Goal: Contribute content: Add original content to the website for others to see

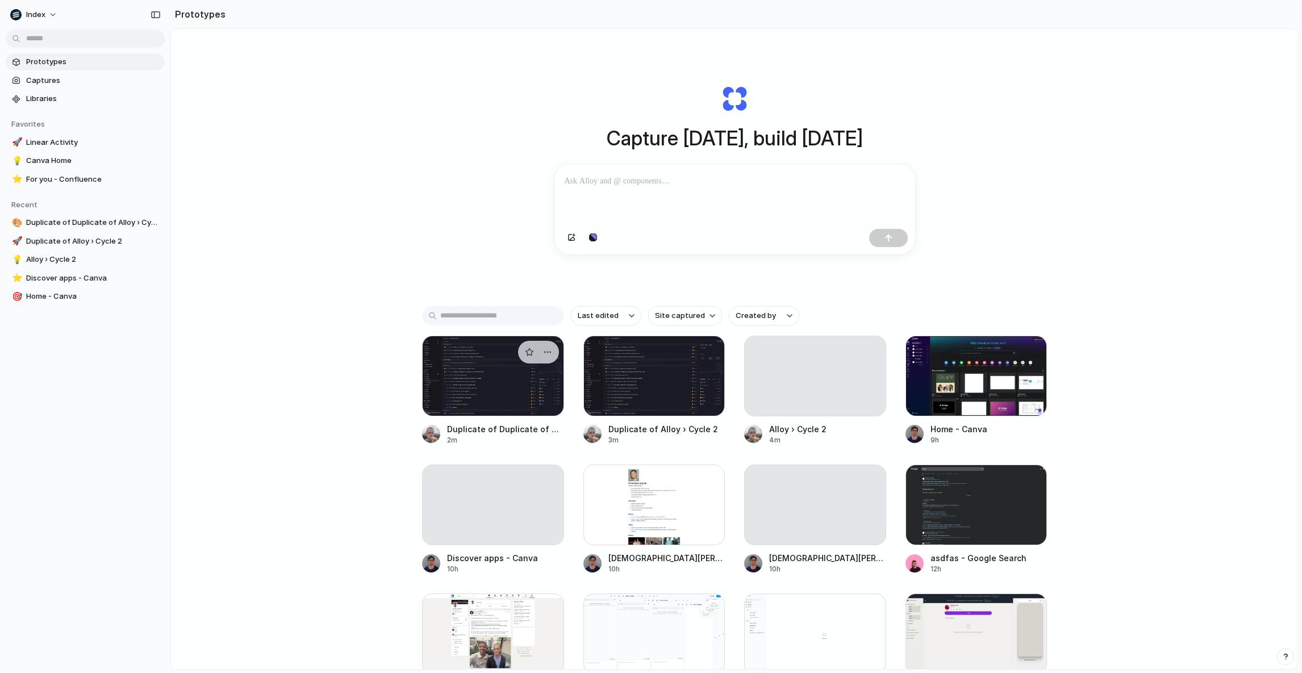
click at [479, 393] on div at bounding box center [493, 376] width 142 height 81
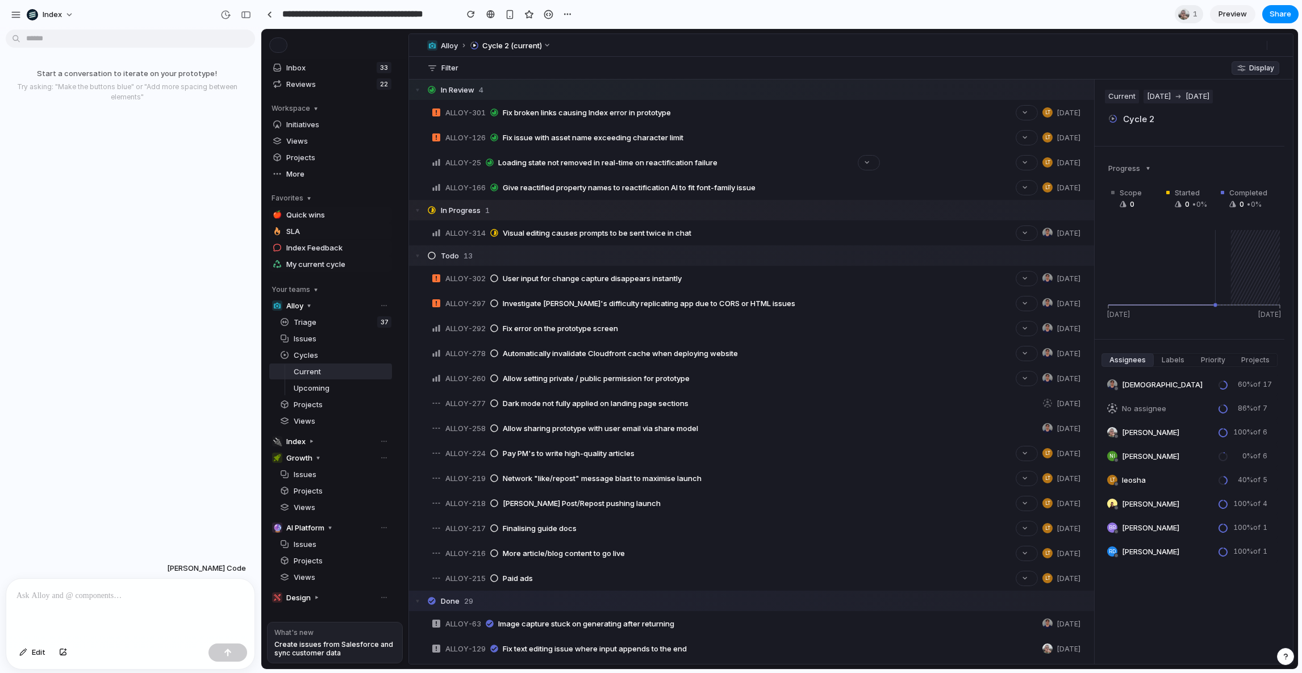
click at [105, 594] on p at bounding box center [130, 596] width 228 height 14
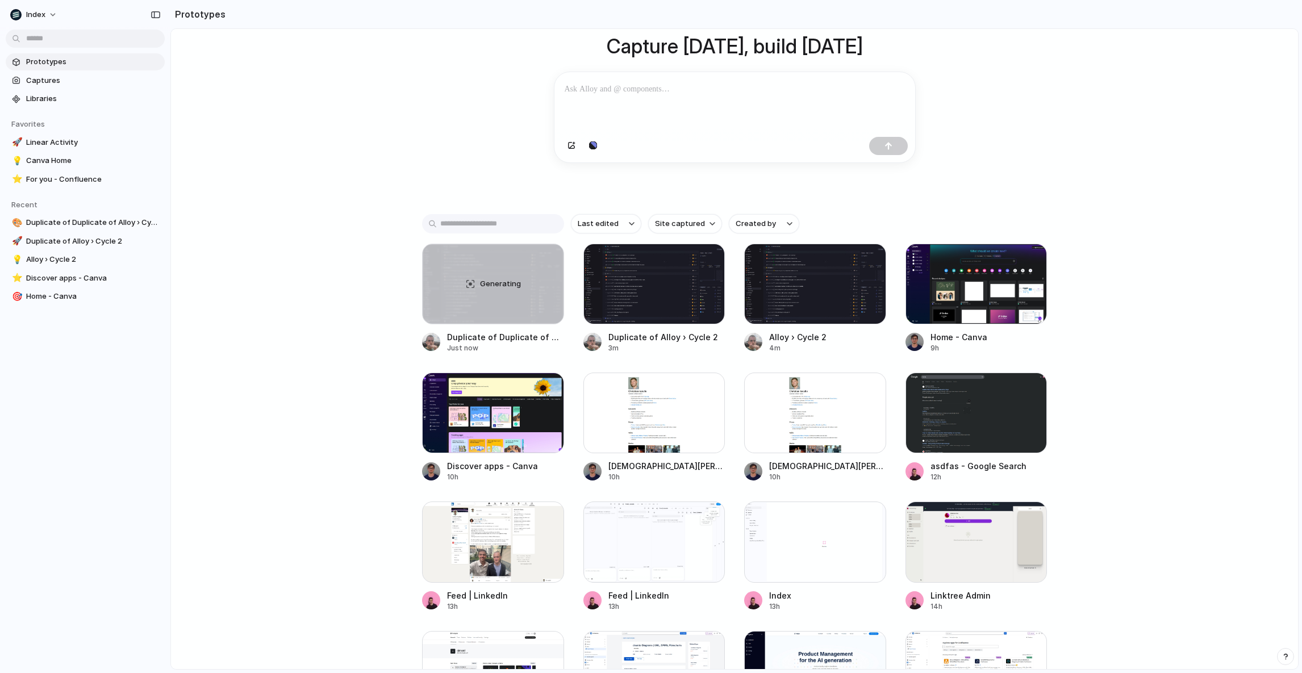
scroll to position [91, 0]
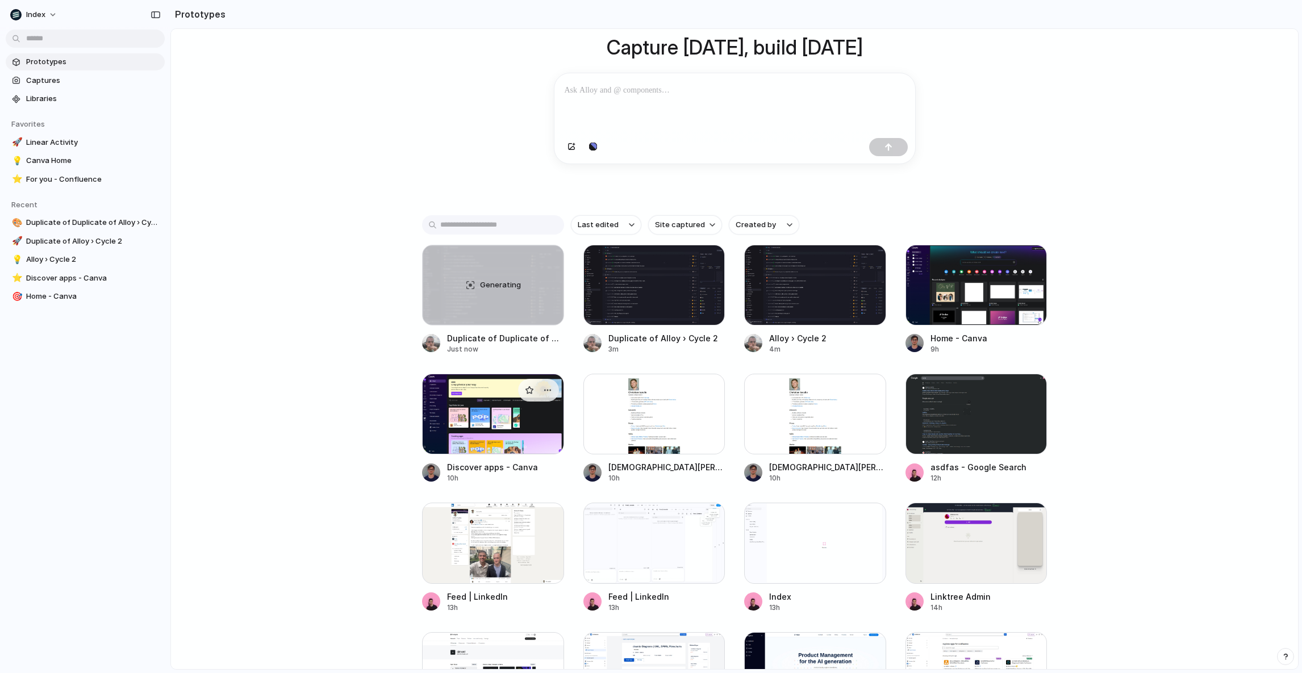
click at [428, 419] on div at bounding box center [493, 414] width 142 height 81
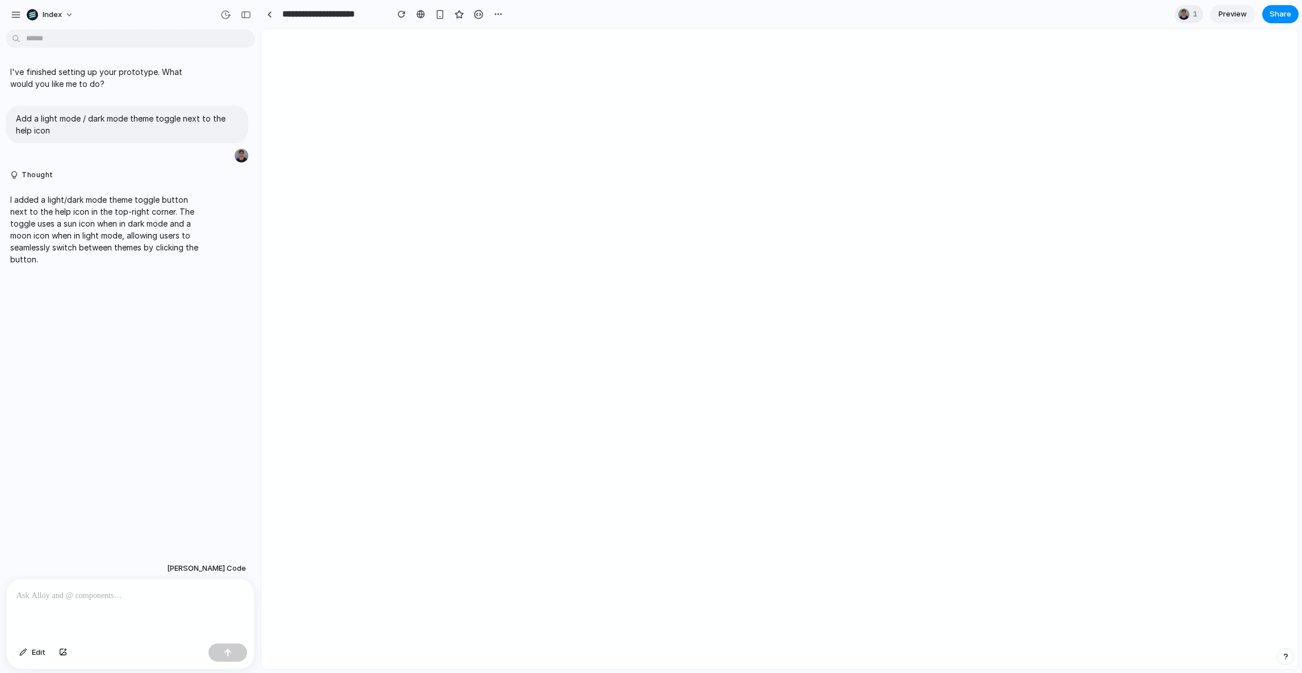
click at [111, 595] on p at bounding box center [130, 596] width 228 height 14
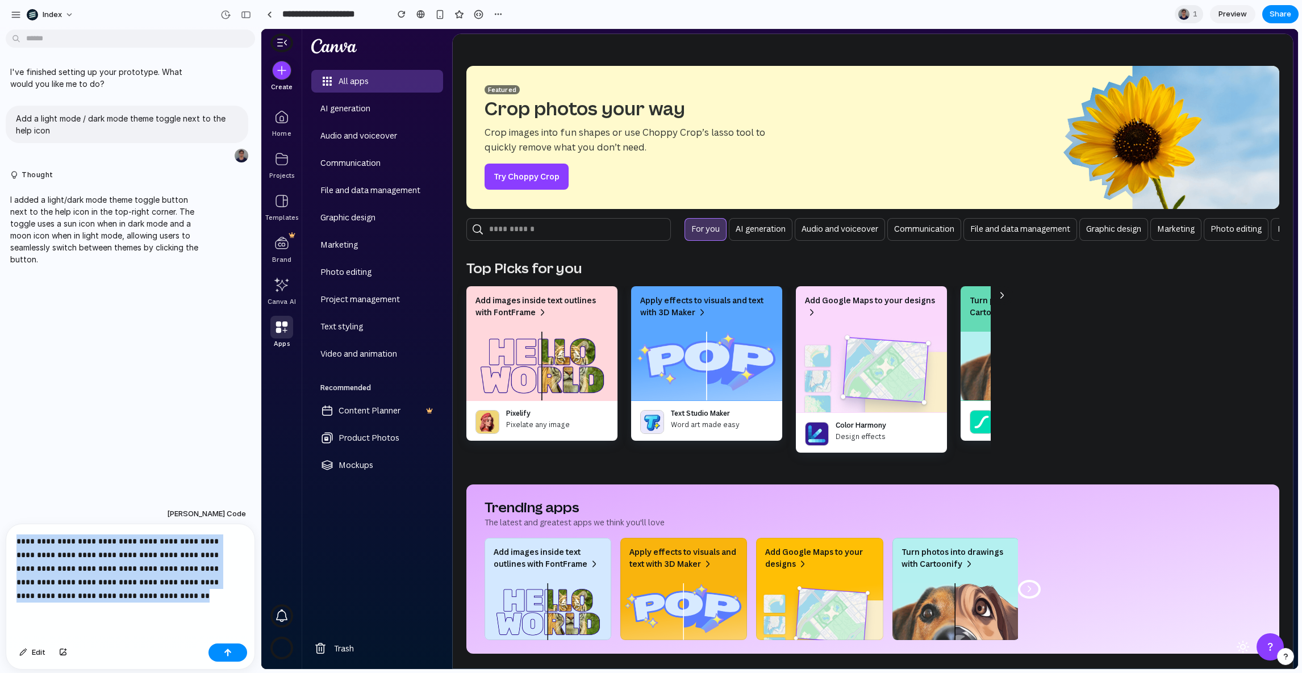
copy p "**********"
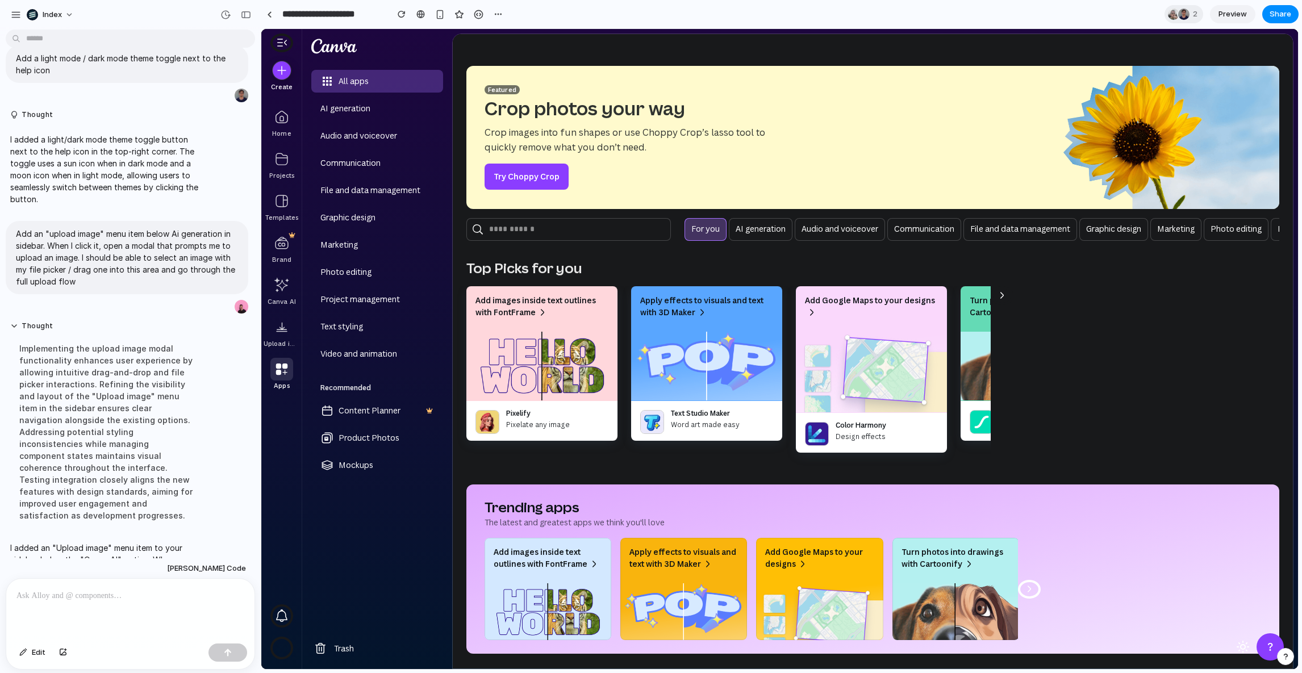
scroll to position [156, 0]
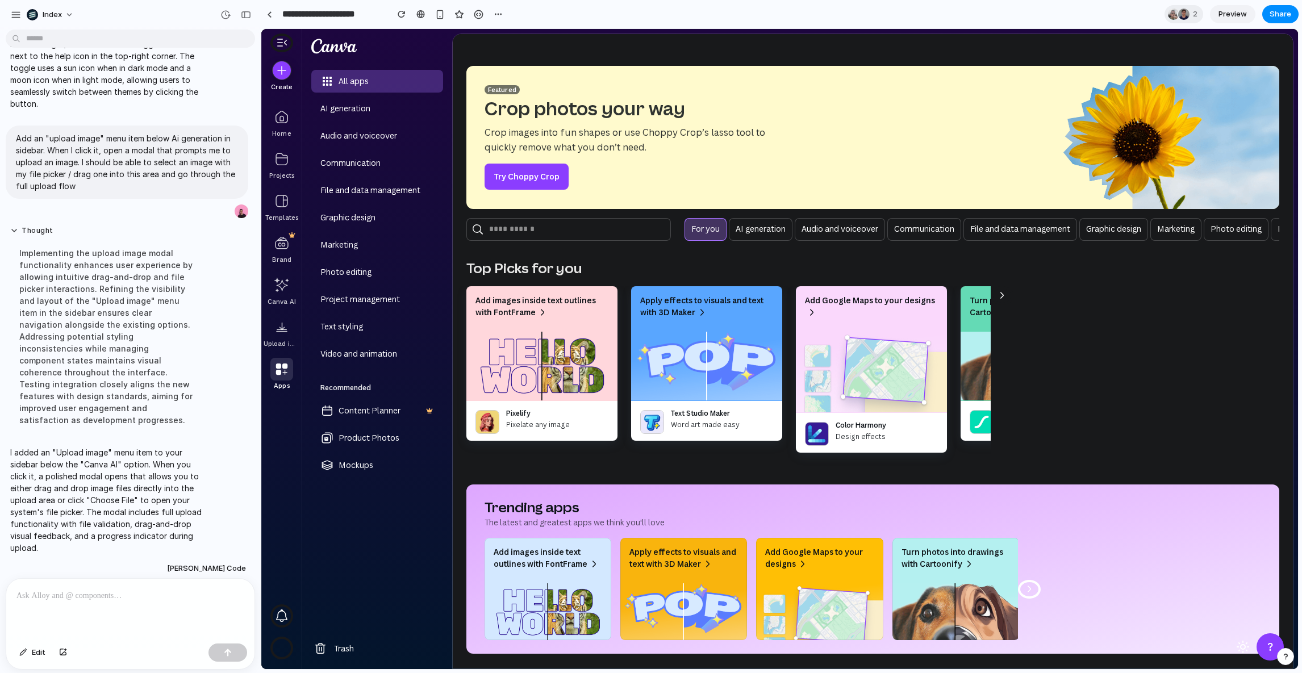
click at [573, 210] on div "Featured Crop photos your way Crop images into fun shapes or use Choppy Crop’s …" at bounding box center [873, 142] width 840 height 152
click at [278, 328] on div at bounding box center [281, 327] width 23 height 23
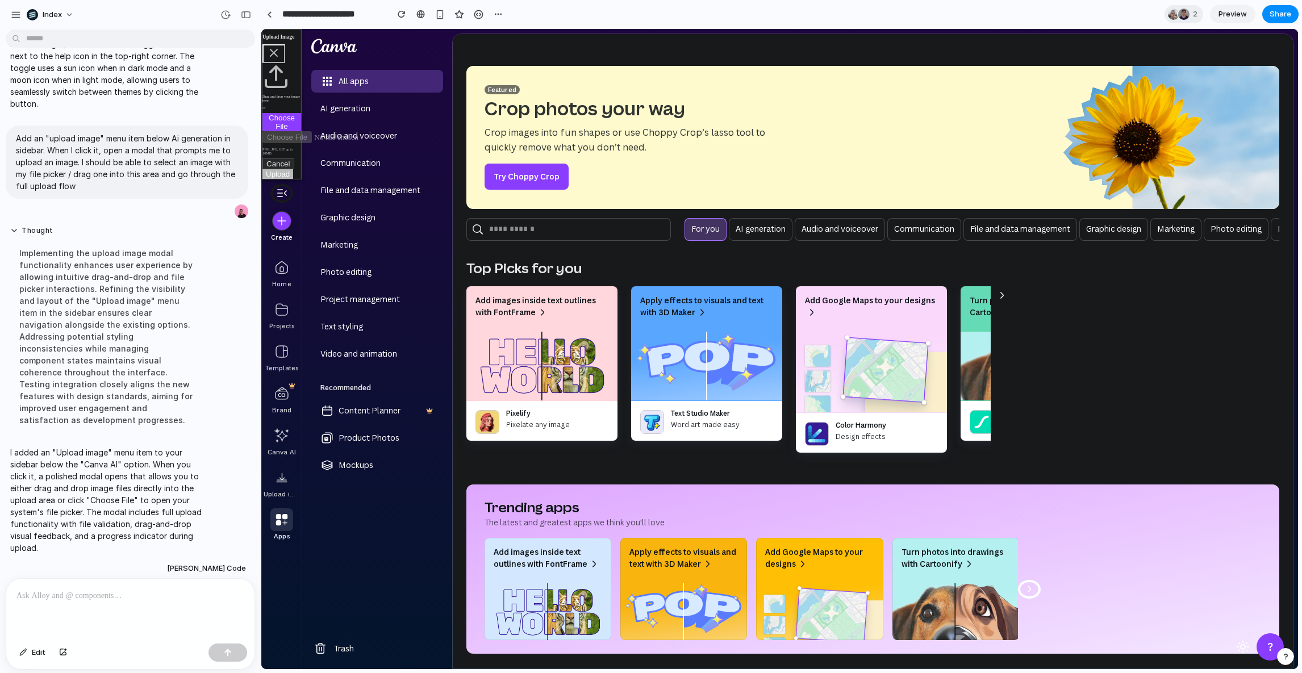
click at [279, 169] on button "Cancel" at bounding box center [278, 164] width 32 height 11
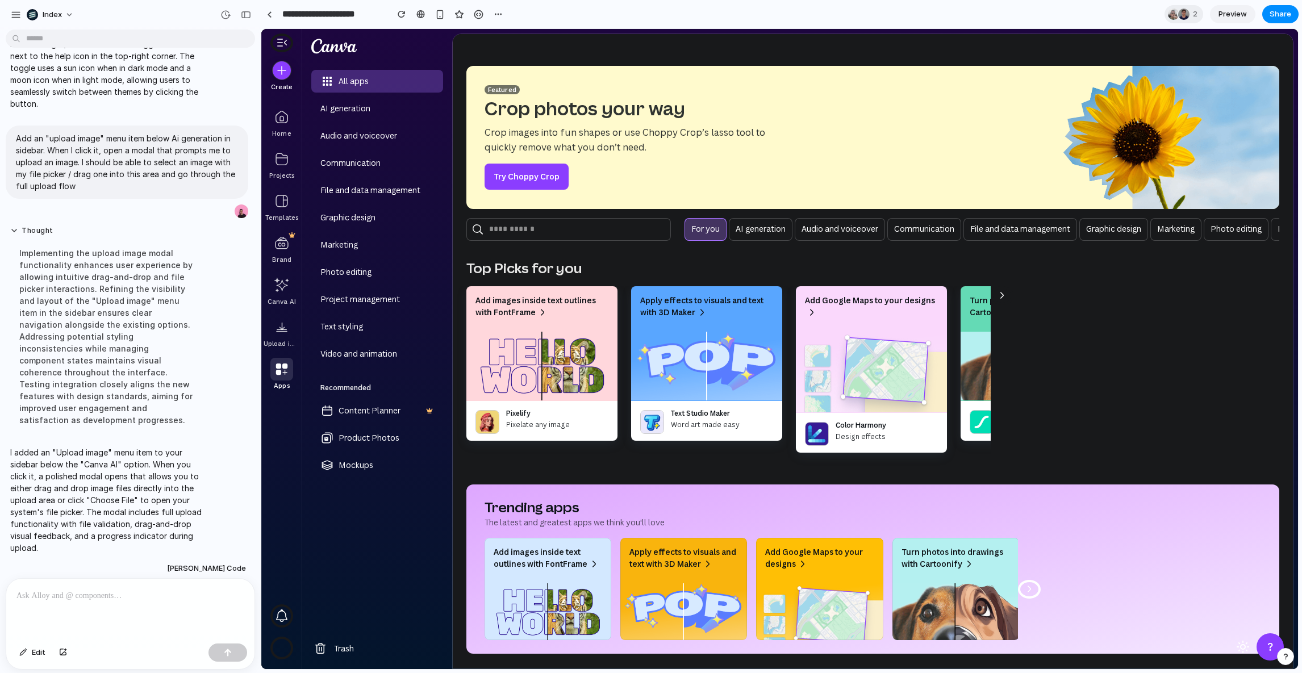
click at [294, 504] on div "Home Projects Templates Brand Canva AI Upload image Apps" at bounding box center [282, 351] width 36 height 490
click at [284, 332] on div at bounding box center [281, 327] width 23 height 23
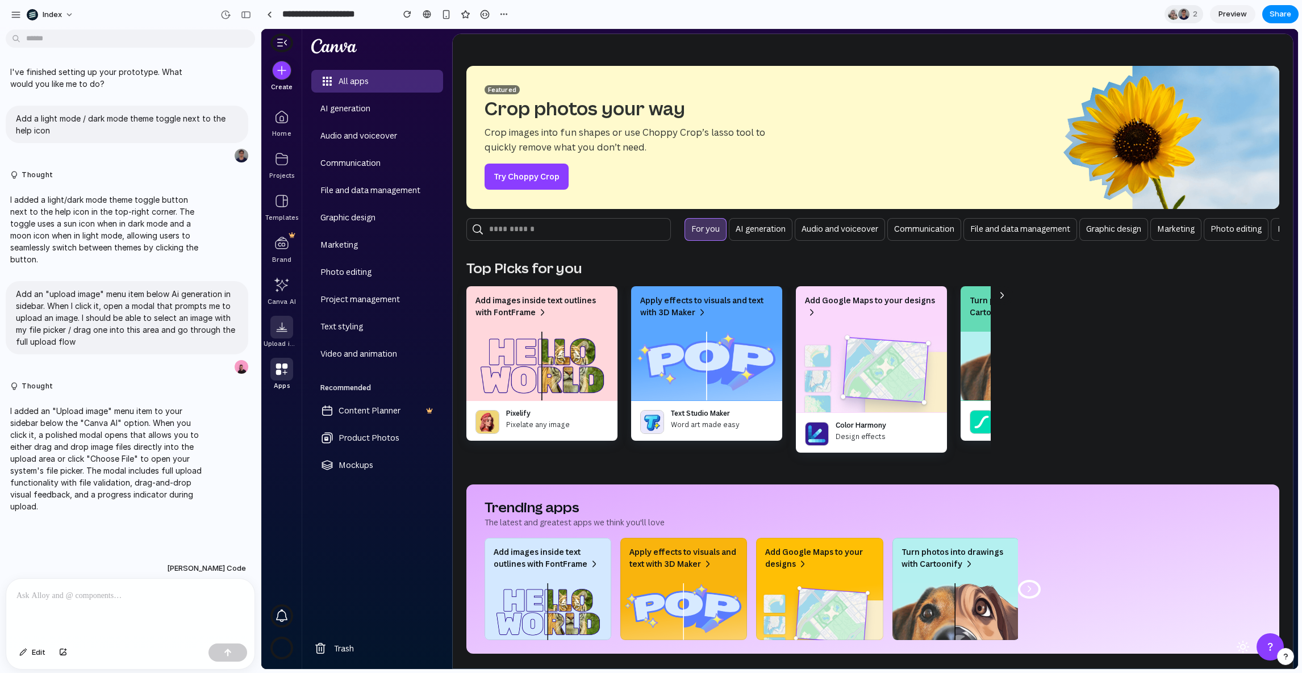
click at [276, 337] on div at bounding box center [281, 327] width 23 height 23
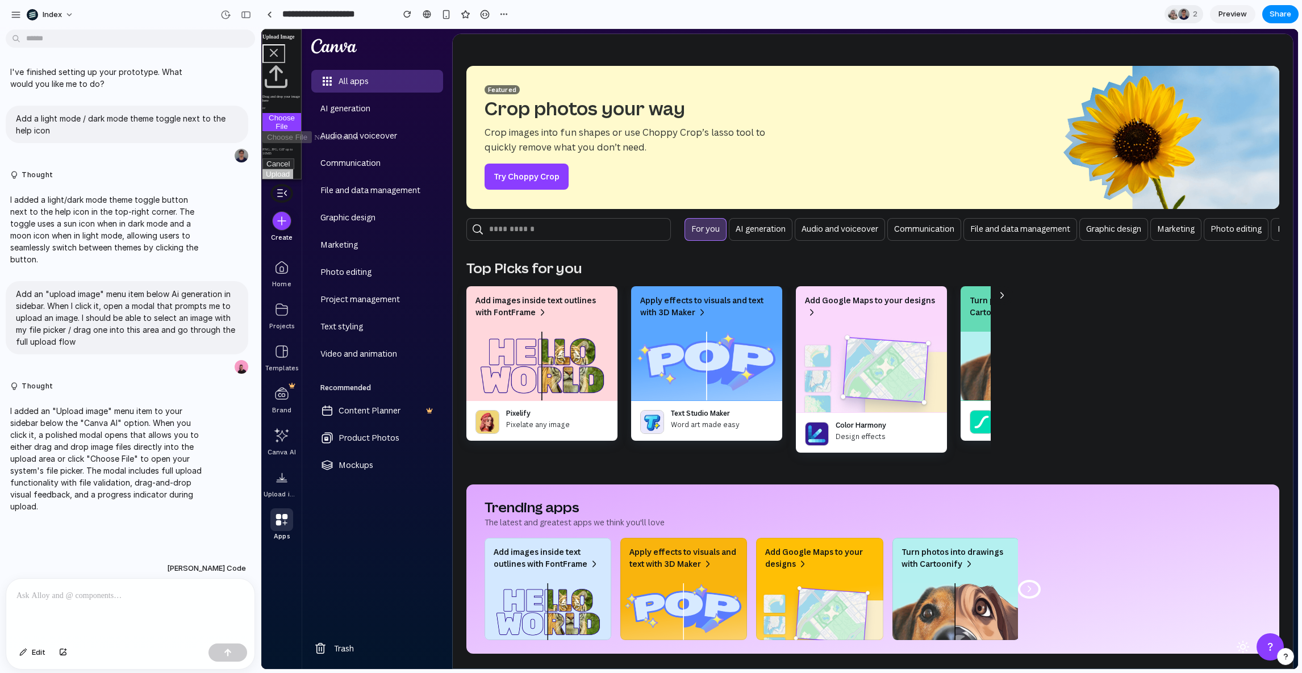
click at [281, 143] on input "file" at bounding box center [326, 137] width 129 height 12
click at [272, 132] on button "Upload" at bounding box center [277, 127] width 31 height 10
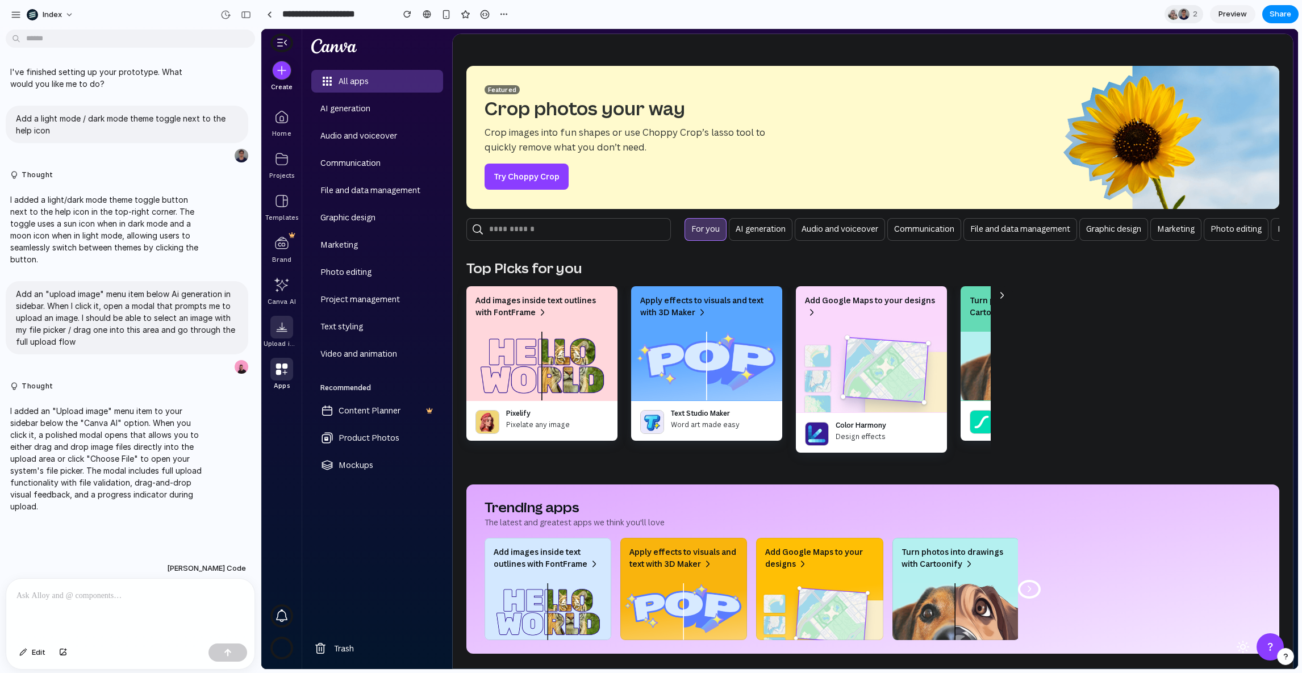
click at [275, 326] on div at bounding box center [281, 327] width 23 height 23
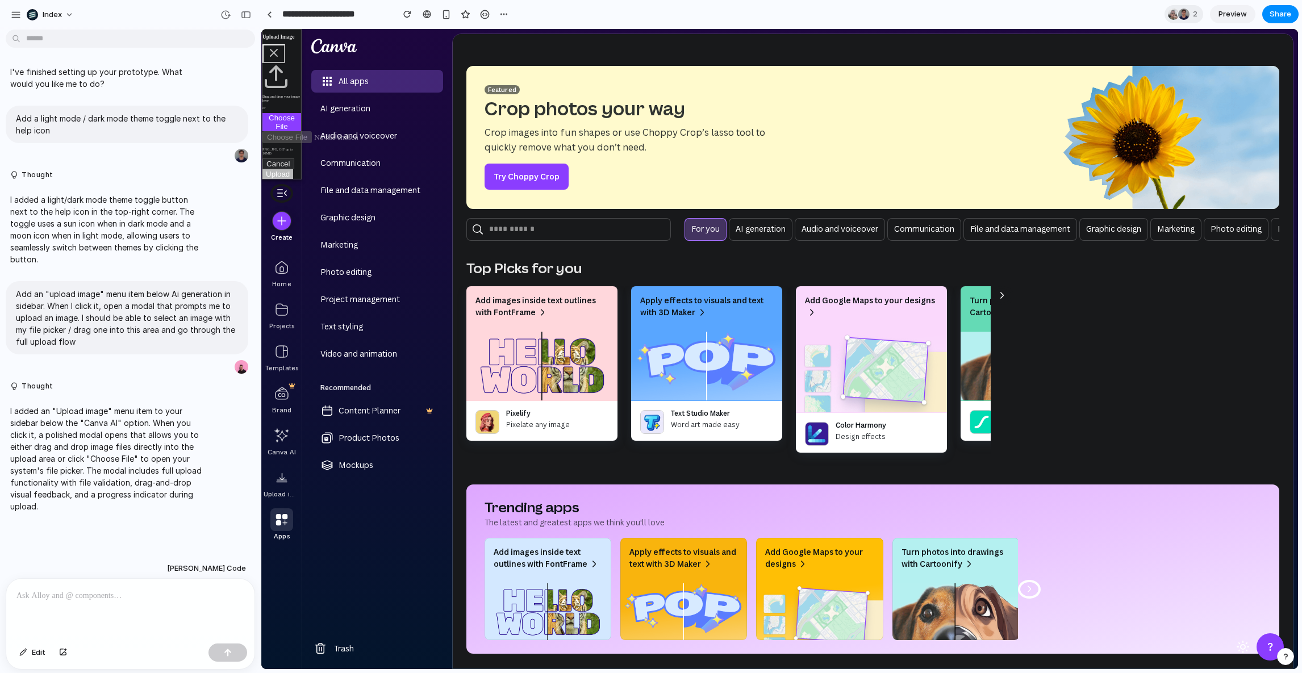
click at [278, 131] on button "Choose File" at bounding box center [281, 122] width 39 height 18
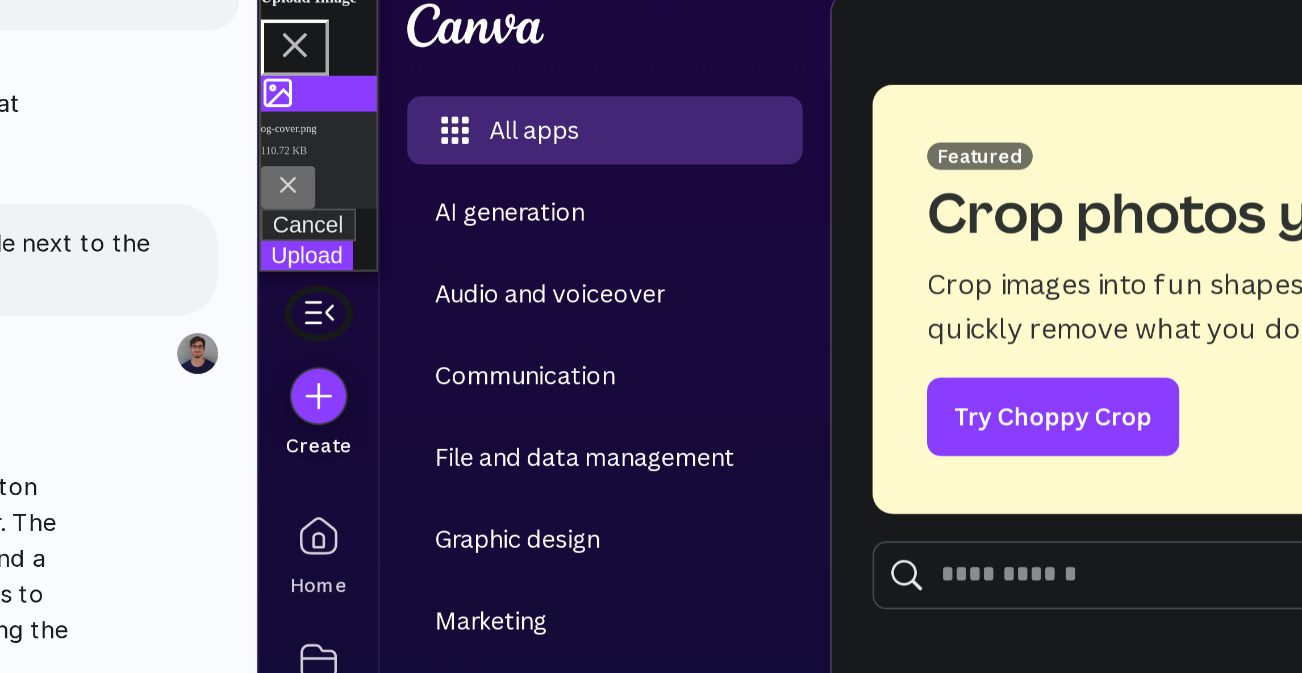
drag, startPoint x: 265, startPoint y: 14, endPoint x: 283, endPoint y: 39, distance: 30.1
click at [283, 39] on div "og-cover.png 110.72 KB" at bounding box center [277, 30] width 39 height 45
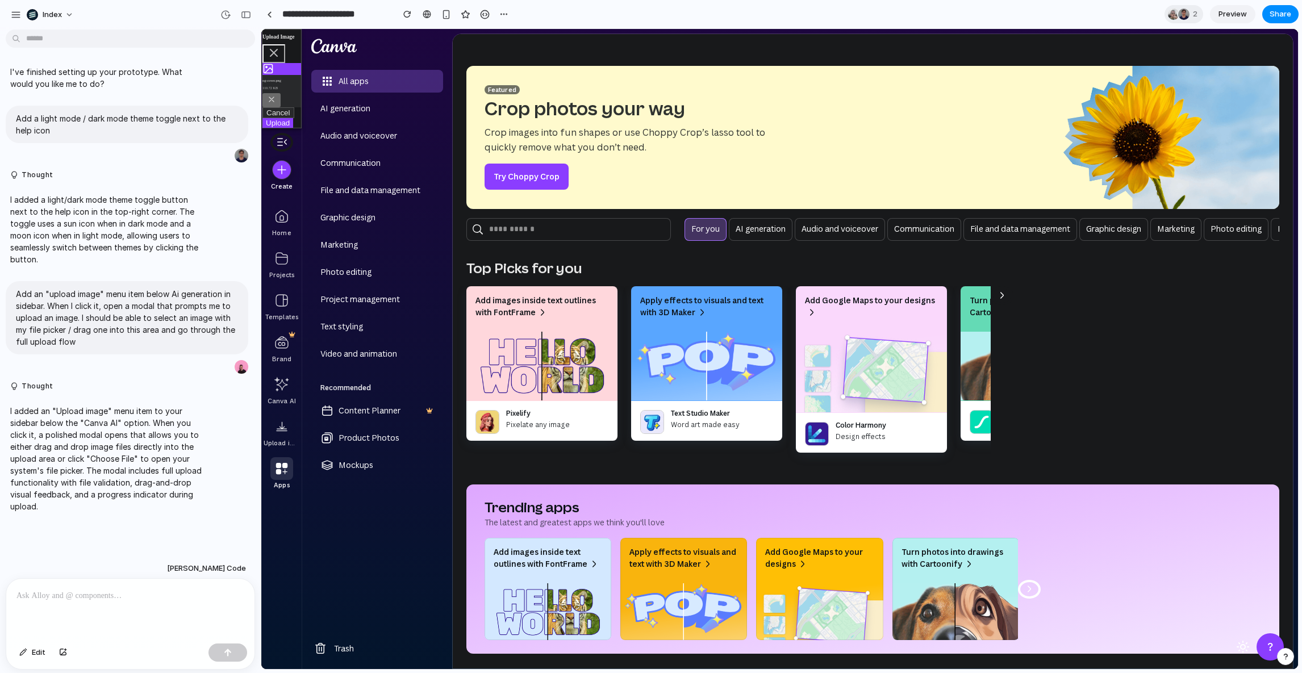
click at [431, 479] on div "All apps AI generation Audio and voiceover Communication File and data manageme…" at bounding box center [377, 351] width 150 height 563
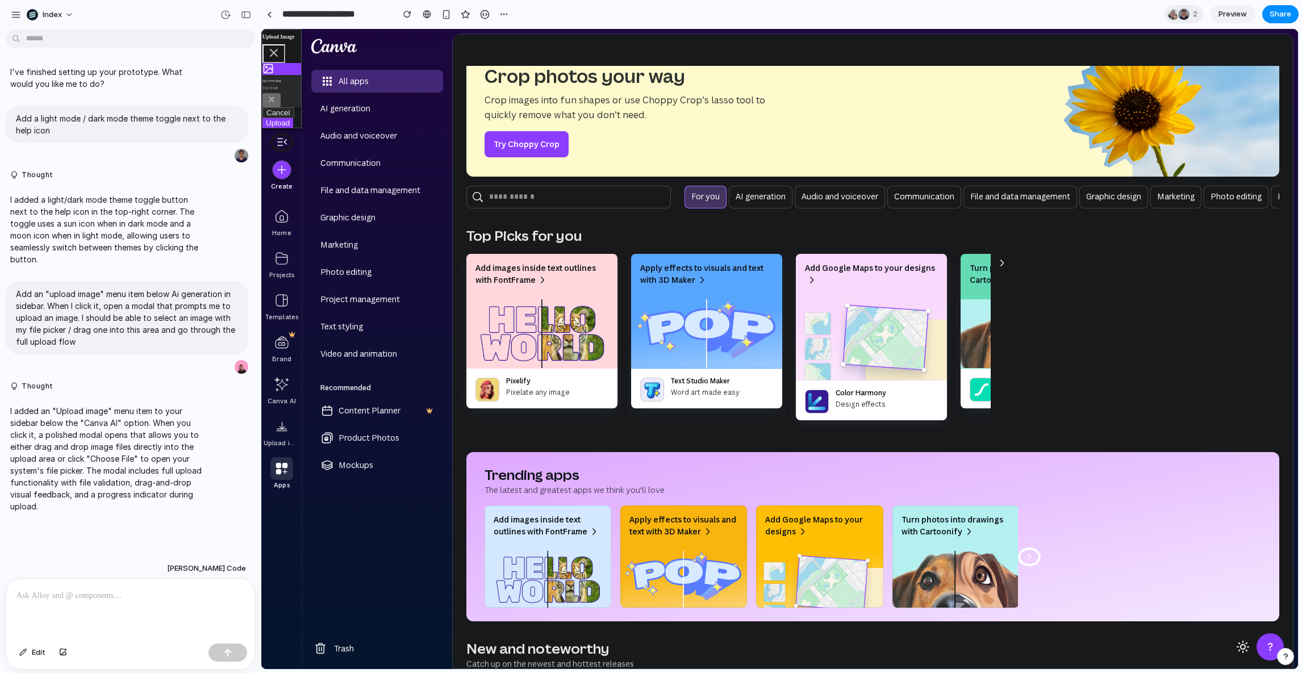
drag, startPoint x: 360, startPoint y: 500, endPoint x: 360, endPoint y: 70, distance: 429.5
click at [360, 72] on div "All apps AI generation Audio and voiceover Communication File and data manageme…" at bounding box center [377, 351] width 150 height 563
drag, startPoint x: 372, startPoint y: 173, endPoint x: 373, endPoint y: 349, distance: 176.1
click at [373, 351] on ul "All apps AI generation Audio and voiceover Communication File and data manageme…" at bounding box center [377, 217] width 132 height 295
click at [373, 349] on p "Video and animation" at bounding box center [358, 354] width 77 height 12
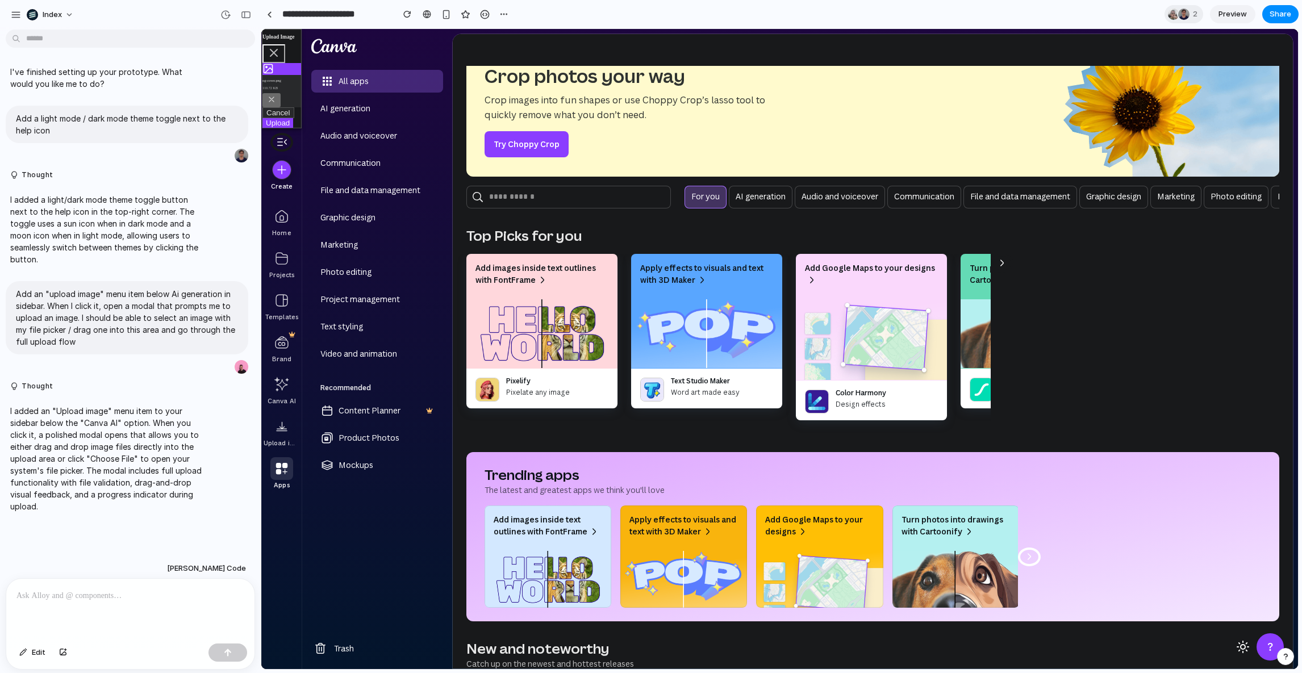
click at [370, 372] on div "All apps AI generation Audio and voiceover Communication File and data manageme…" at bounding box center [377, 273] width 132 height 407
